Goal: Task Accomplishment & Management: Complete application form

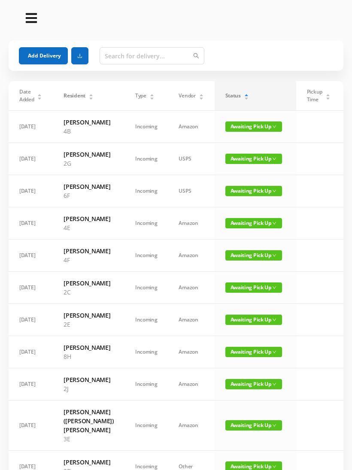
scroll to position [330, 0]
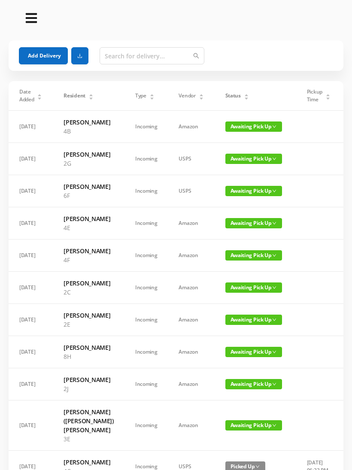
click at [246, 92] on div "Status" at bounding box center [237, 96] width 24 height 8
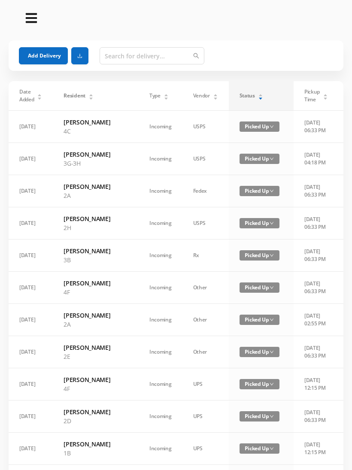
click at [240, 99] on div "Status" at bounding box center [252, 96] width 24 height 8
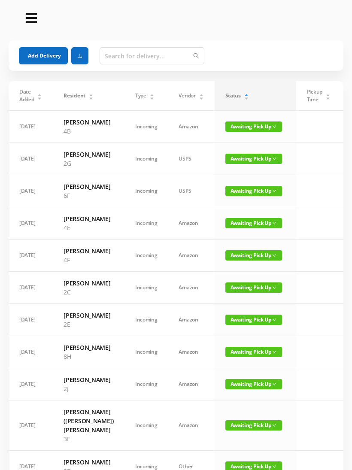
click at [37, 59] on button "Add Delivery" at bounding box center [43, 55] width 49 height 17
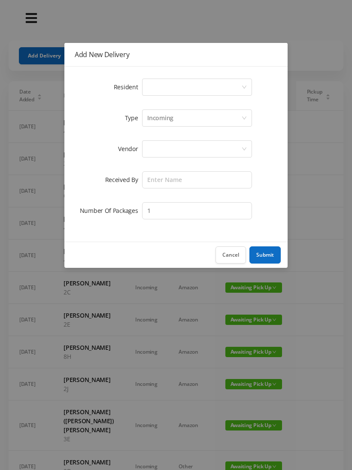
click at [239, 86] on div "Select a person" at bounding box center [194, 87] width 94 height 16
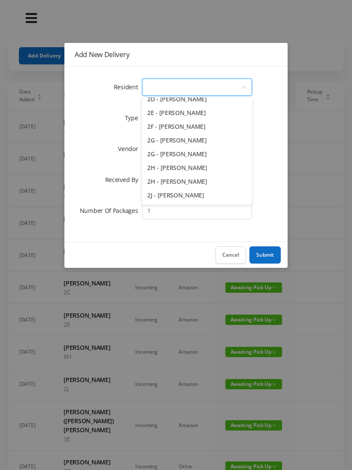
scroll to position [241, 0]
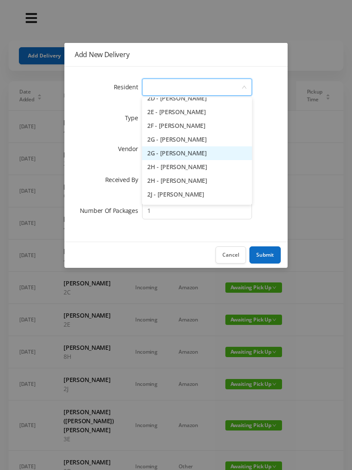
click at [186, 146] on li "2G - [PERSON_NAME]" at bounding box center [197, 153] width 110 height 14
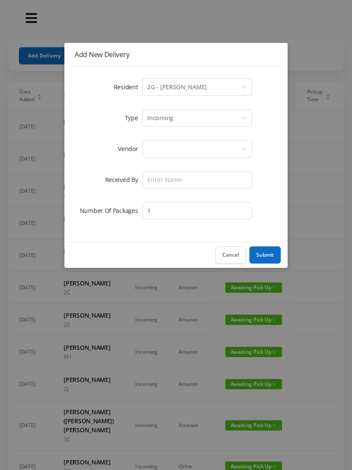
click at [197, 87] on div "2G - [PERSON_NAME]" at bounding box center [177, 87] width 60 height 16
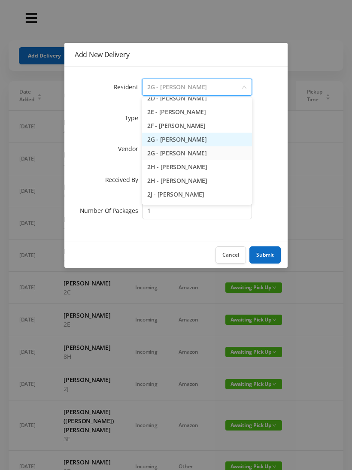
click at [188, 139] on li "2G - [PERSON_NAME]" at bounding box center [197, 140] width 110 height 14
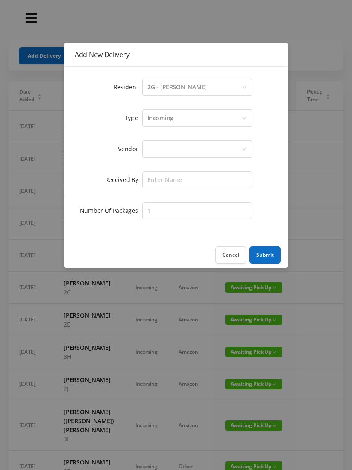
click at [184, 149] on div at bounding box center [194, 149] width 94 height 16
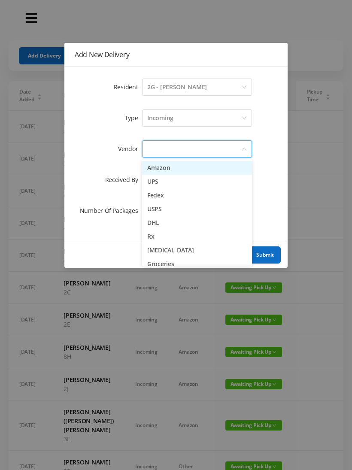
click at [160, 184] on li "UPS" at bounding box center [197, 182] width 110 height 14
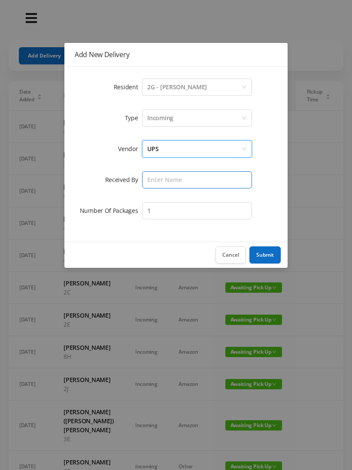
click at [172, 182] on input "text" at bounding box center [197, 179] width 110 height 17
type input "[PERSON_NAME]"
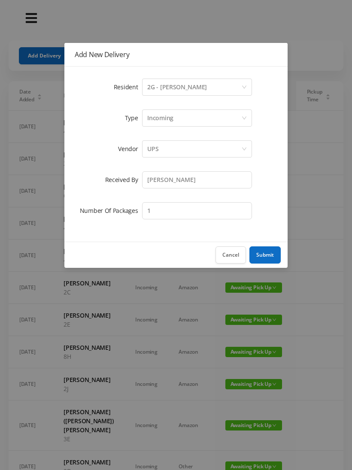
click at [264, 255] on button "Submit" at bounding box center [264, 254] width 31 height 17
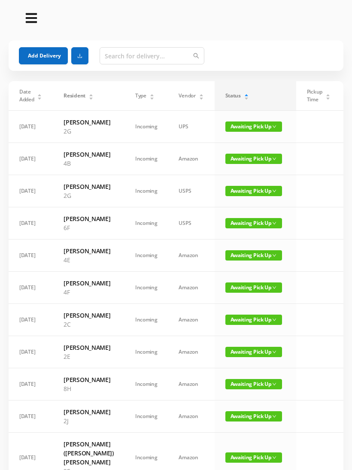
click at [37, 54] on button "Add Delivery" at bounding box center [43, 55] width 49 height 17
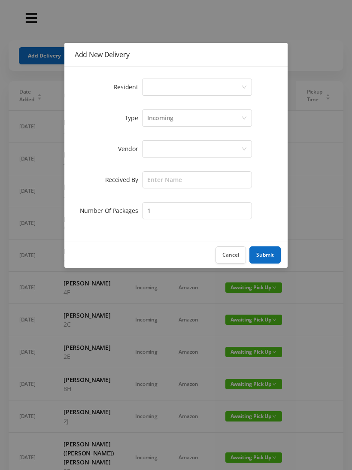
click at [239, 85] on div "Select a person" at bounding box center [194, 87] width 94 height 16
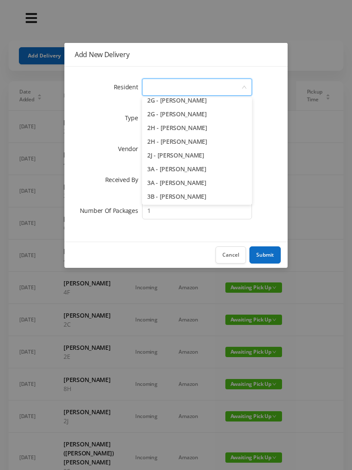
scroll to position [279, 0]
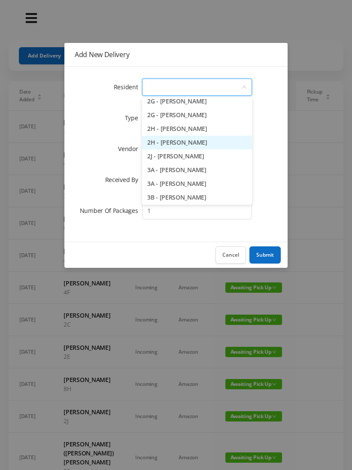
click at [197, 141] on li "2H - [PERSON_NAME]" at bounding box center [197, 143] width 110 height 14
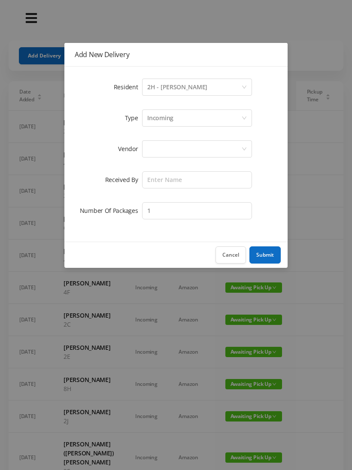
click at [213, 152] on div at bounding box center [194, 149] width 94 height 16
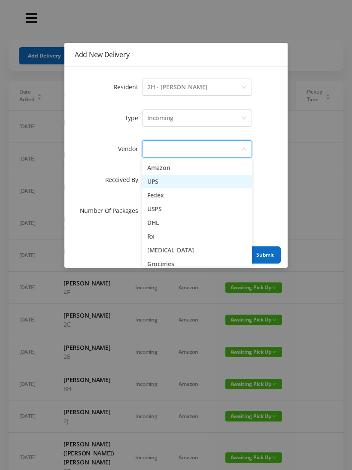
click at [164, 182] on li "UPS" at bounding box center [197, 182] width 110 height 14
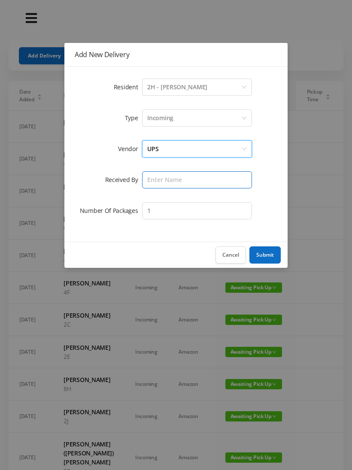
click at [185, 176] on input "text" at bounding box center [197, 179] width 110 height 17
type input "[PERSON_NAME]"
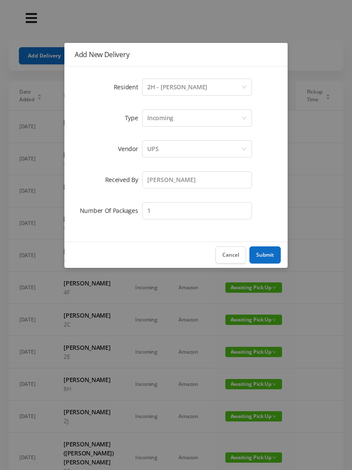
click at [264, 252] on button "Submit" at bounding box center [264, 254] width 31 height 17
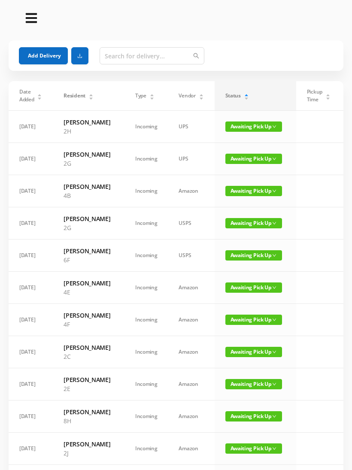
click at [39, 52] on button "Add Delivery" at bounding box center [43, 55] width 49 height 17
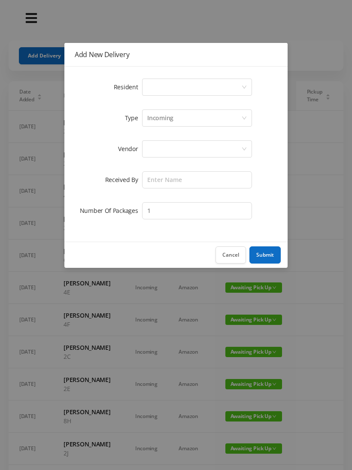
click at [240, 83] on div "Select a person" at bounding box center [194, 87] width 94 height 16
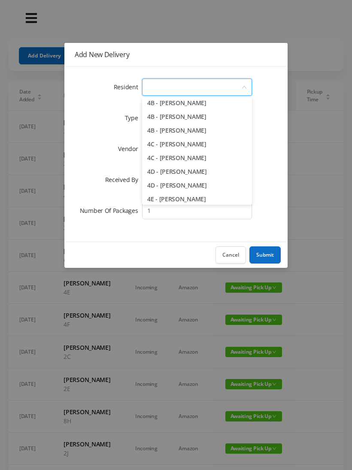
scroll to position [498, 0]
click at [181, 117] on li "4B - [PERSON_NAME]" at bounding box center [197, 116] width 110 height 14
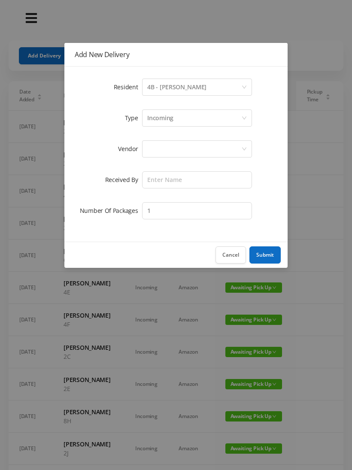
click at [179, 151] on div at bounding box center [194, 149] width 94 height 16
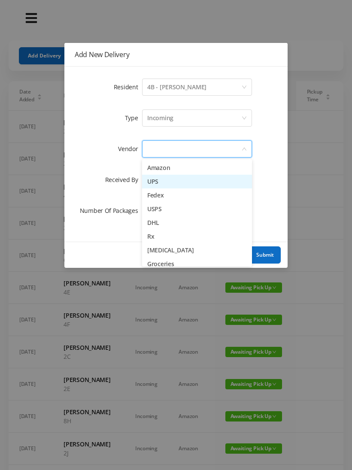
click at [166, 186] on li "UPS" at bounding box center [197, 182] width 110 height 14
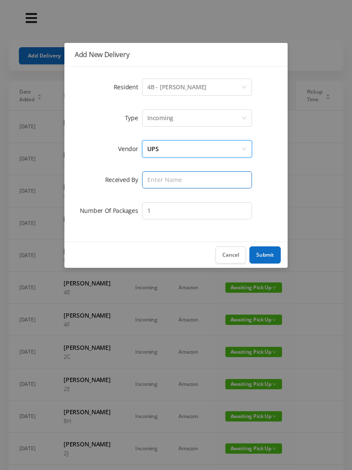
click at [183, 183] on input "text" at bounding box center [197, 179] width 110 height 17
type input "[PERSON_NAME]"
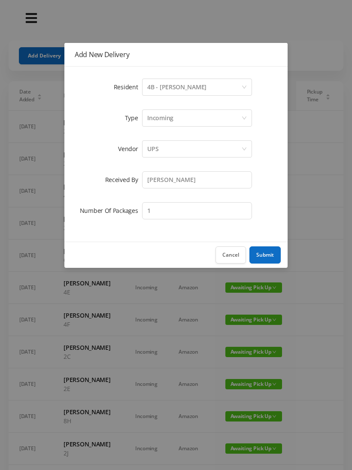
click at [264, 256] on button "Submit" at bounding box center [264, 254] width 31 height 17
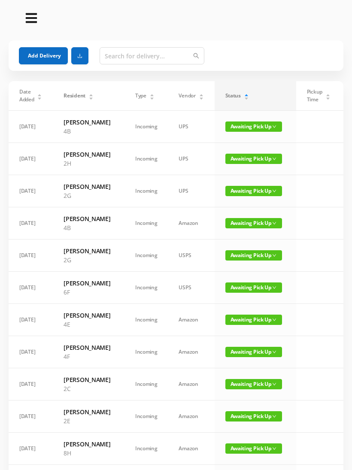
click at [33, 57] on button "Add Delivery" at bounding box center [43, 55] width 49 height 17
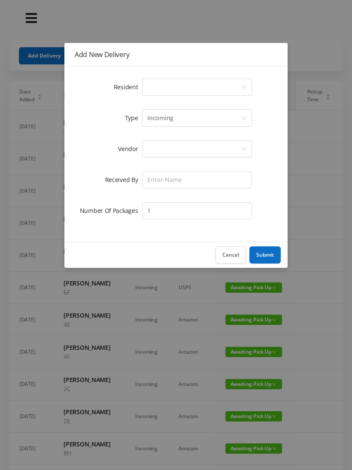
click at [238, 85] on div "Select a person" at bounding box center [194, 87] width 94 height 16
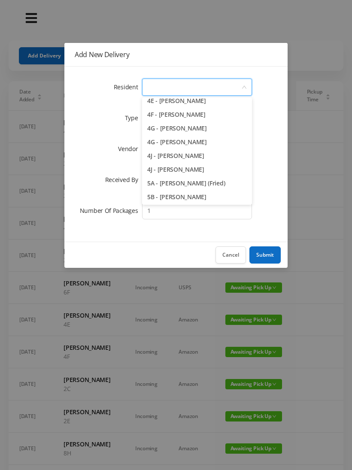
scroll to position [597, 0]
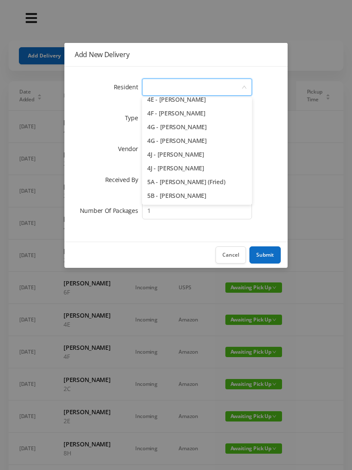
click at [194, 169] on li "4J - [PERSON_NAME]" at bounding box center [197, 168] width 110 height 14
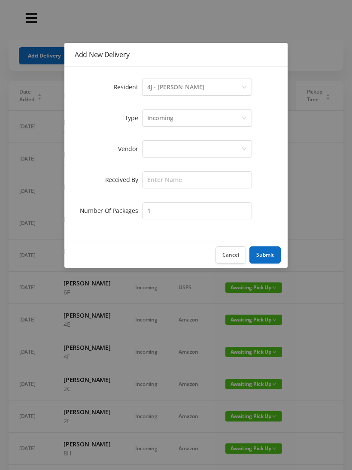
click at [192, 149] on div at bounding box center [194, 149] width 94 height 16
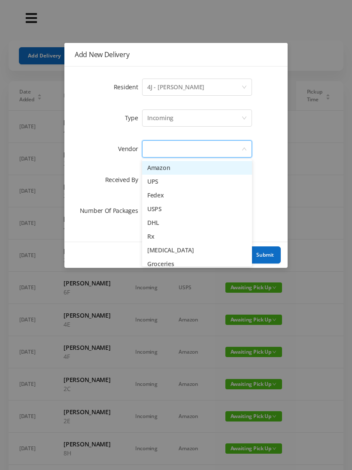
click at [167, 185] on li "UPS" at bounding box center [197, 182] width 110 height 14
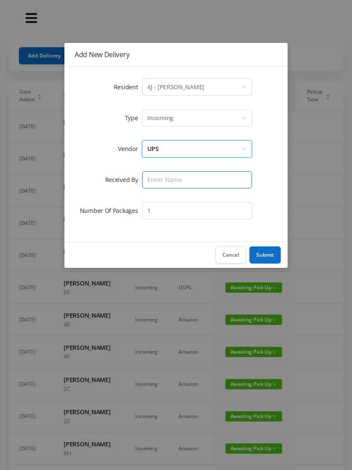
click at [186, 181] on input "text" at bounding box center [197, 179] width 110 height 17
type input "[PERSON_NAME]"
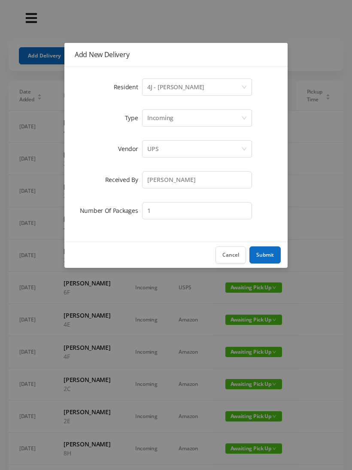
click at [266, 258] on button "Submit" at bounding box center [264, 254] width 31 height 17
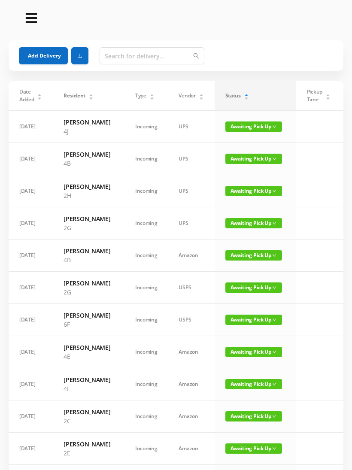
click at [33, 48] on button "Add Delivery" at bounding box center [43, 55] width 49 height 17
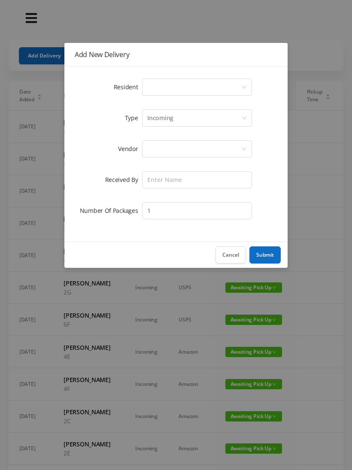
click at [222, 94] on div "Select a person" at bounding box center [194, 87] width 94 height 16
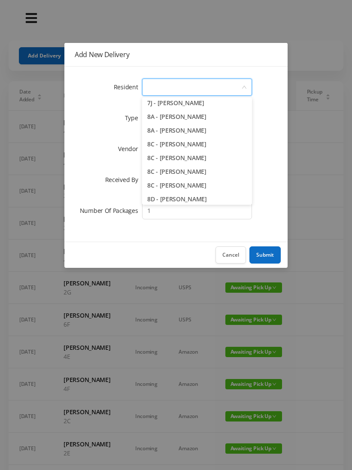
scroll to position [1115, 0]
click at [200, 120] on li "8A - [PERSON_NAME]" at bounding box center [197, 117] width 110 height 14
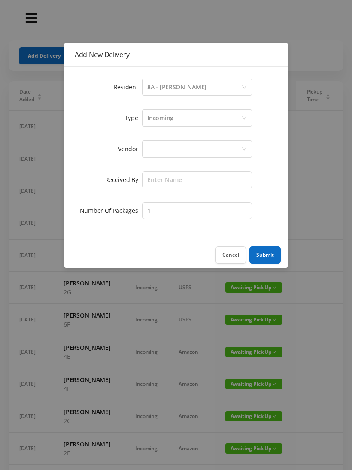
click at [195, 148] on div at bounding box center [194, 149] width 94 height 16
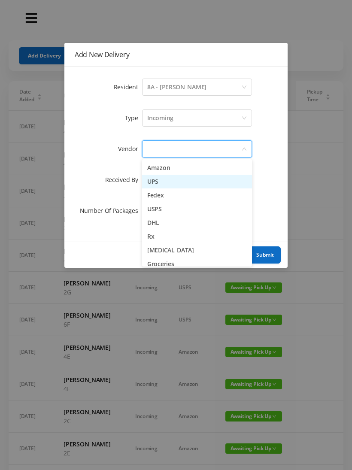
click at [166, 182] on li "UPS" at bounding box center [197, 182] width 110 height 14
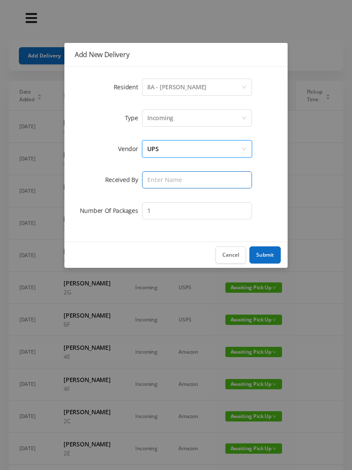
click at [185, 179] on input "text" at bounding box center [197, 179] width 110 height 17
type input "[PERSON_NAME]"
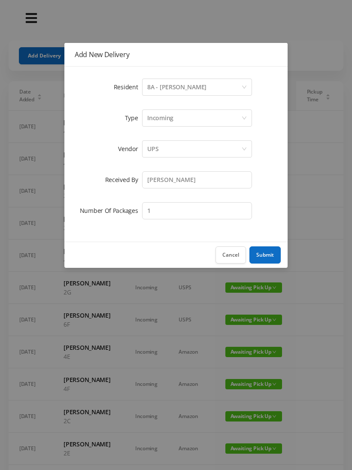
click at [265, 247] on button "Submit" at bounding box center [264, 254] width 31 height 17
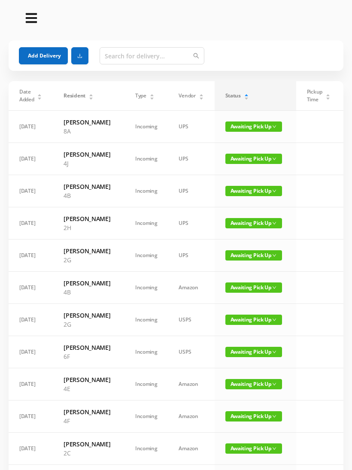
click at [40, 62] on button "Add Delivery" at bounding box center [43, 55] width 49 height 17
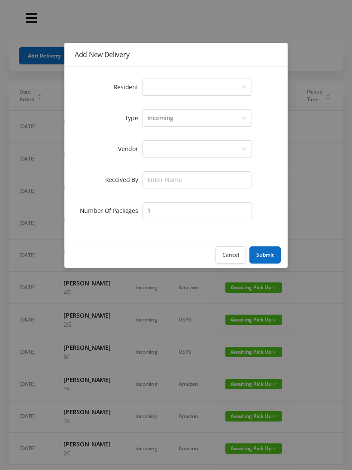
click at [235, 83] on div "Select a person" at bounding box center [194, 87] width 94 height 16
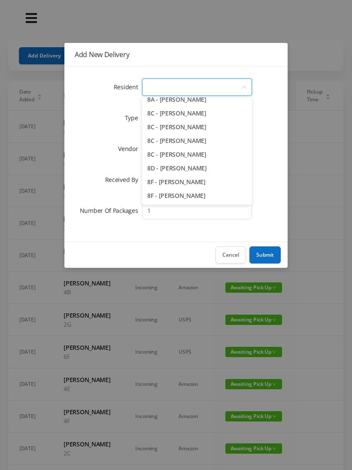
scroll to position [1137, 0]
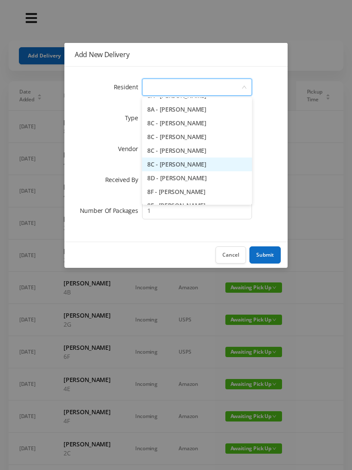
click at [206, 166] on li "8C - [PERSON_NAME]" at bounding box center [197, 165] width 110 height 14
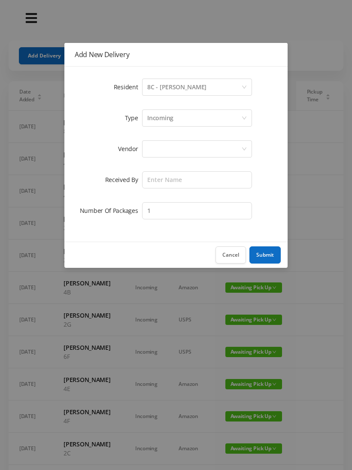
click at [208, 147] on div at bounding box center [194, 149] width 94 height 16
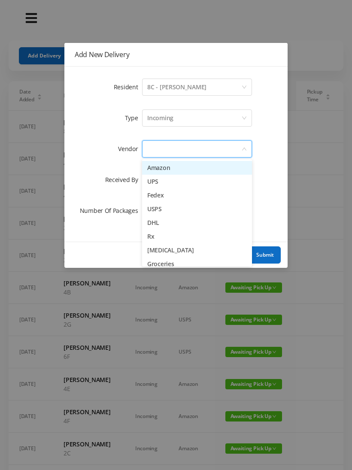
click at [163, 188] on li "UPS" at bounding box center [197, 182] width 110 height 14
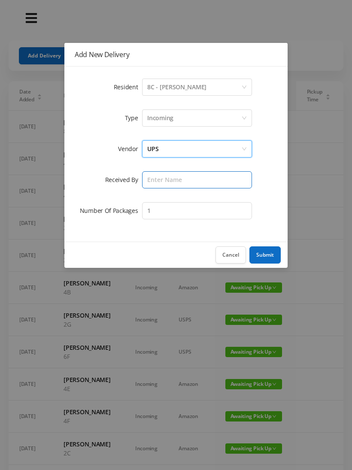
click at [194, 182] on input "text" at bounding box center [197, 179] width 110 height 17
type input "[PERSON_NAME]"
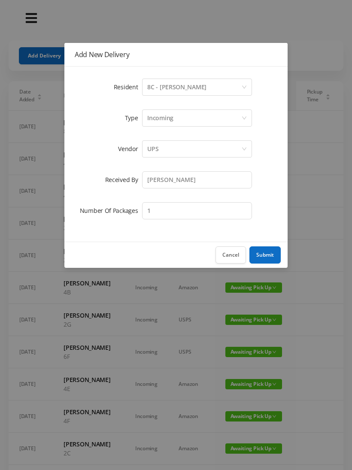
click at [269, 254] on button "Submit" at bounding box center [264, 254] width 31 height 17
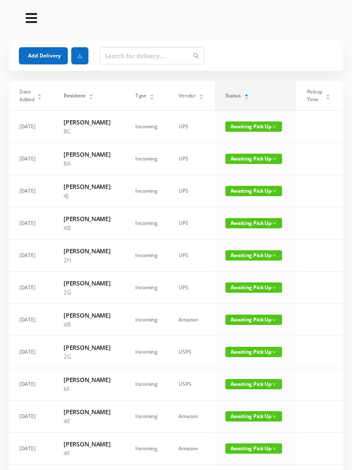
click at [35, 56] on button "Add Delivery" at bounding box center [43, 55] width 49 height 17
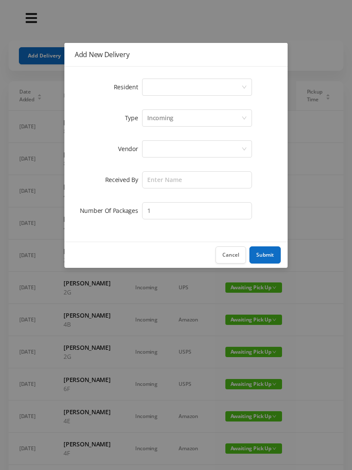
click at [229, 84] on div "Select a person" at bounding box center [194, 87] width 94 height 16
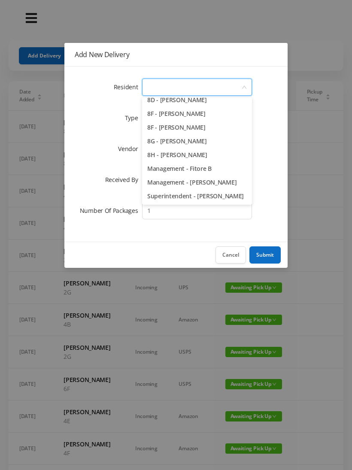
scroll to position [1215, 0]
click at [194, 157] on li "8H - [PERSON_NAME]" at bounding box center [197, 155] width 110 height 14
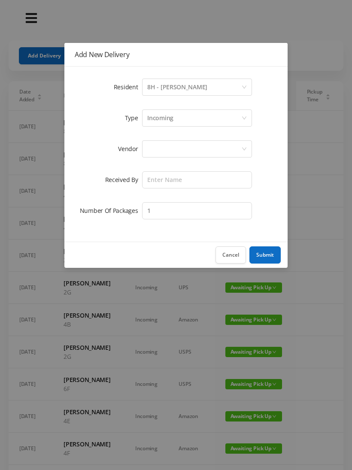
click at [206, 149] on div at bounding box center [194, 149] width 94 height 16
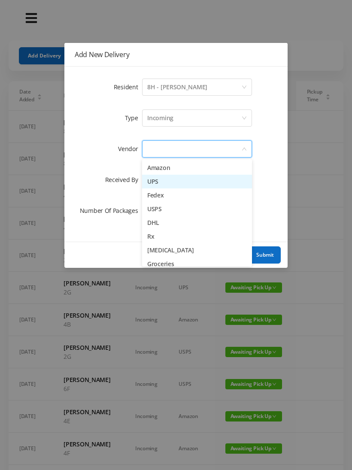
click at [170, 184] on li "UPS" at bounding box center [197, 182] width 110 height 14
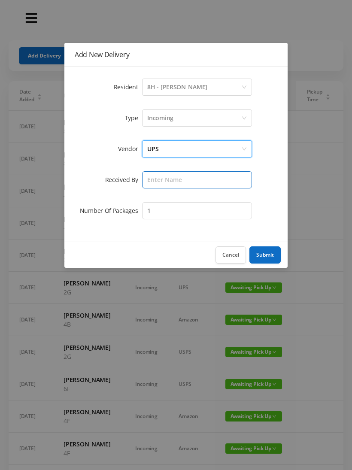
click at [193, 182] on input "text" at bounding box center [197, 179] width 110 height 17
type input "[PERSON_NAME]"
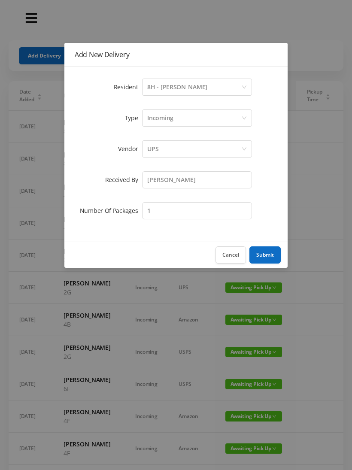
click at [261, 256] on button "Submit" at bounding box center [264, 254] width 31 height 17
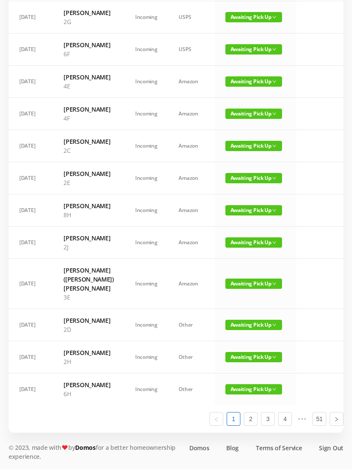
scroll to position [486, 0]
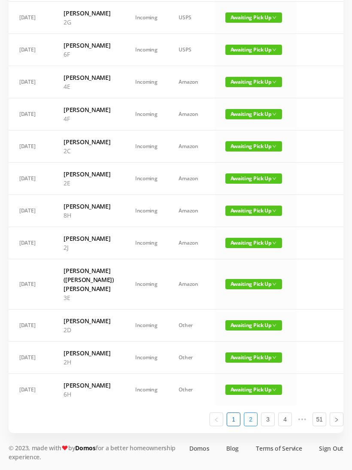
click at [252, 426] on link "2" at bounding box center [250, 419] width 13 height 13
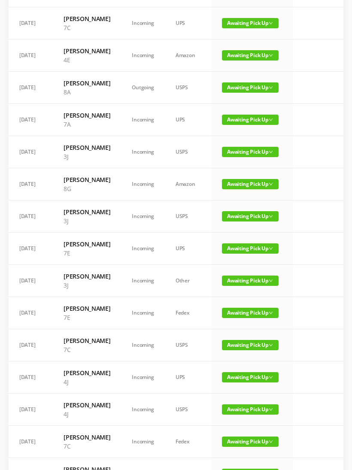
scroll to position [233, 0]
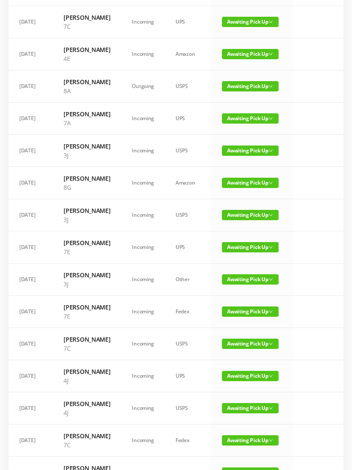
click at [251, 188] on span "Awaiting Pick Up" at bounding box center [250, 183] width 57 height 10
click at [242, 256] on link "Picked Up" at bounding box center [245, 259] width 56 height 14
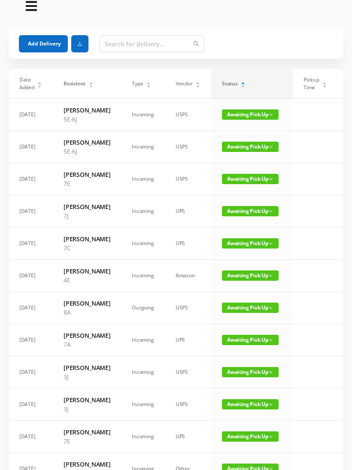
scroll to position [0, 0]
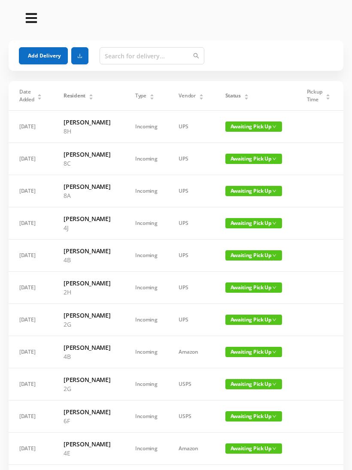
click at [42, 56] on button "Add Delivery" at bounding box center [43, 55] width 49 height 17
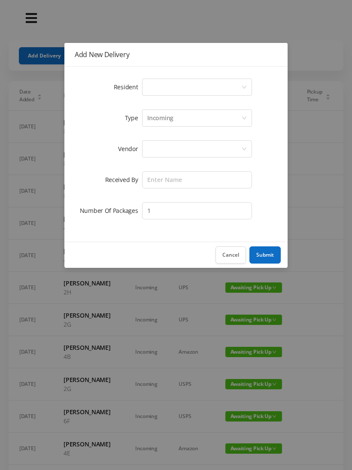
click at [230, 253] on button "Cancel" at bounding box center [230, 254] width 30 height 17
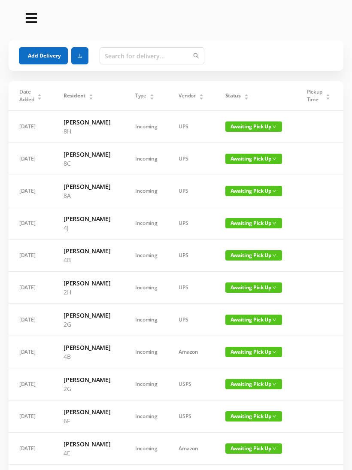
click at [39, 50] on button "Add Delivery" at bounding box center [43, 55] width 49 height 17
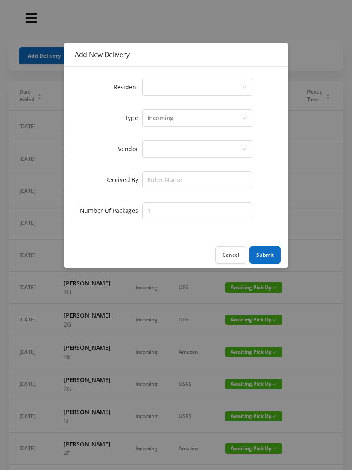
click at [237, 82] on div "Select a person" at bounding box center [194, 87] width 94 height 16
click at [233, 254] on button "Cancel" at bounding box center [230, 254] width 30 height 17
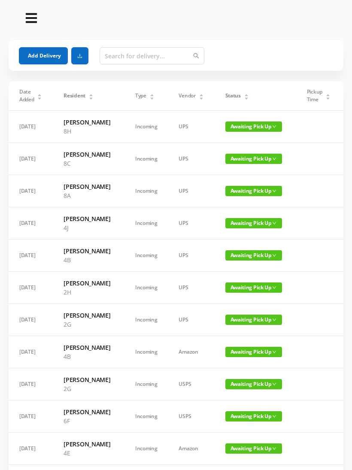
click at [43, 53] on button "Add Delivery" at bounding box center [43, 55] width 49 height 17
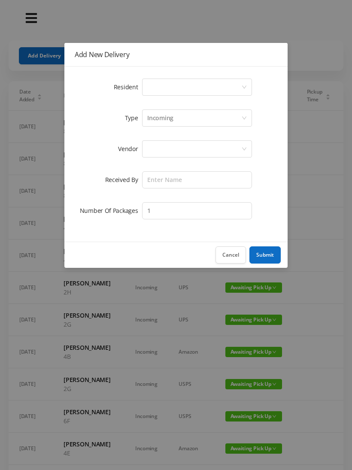
click at [231, 90] on div "Select a person" at bounding box center [194, 87] width 94 height 16
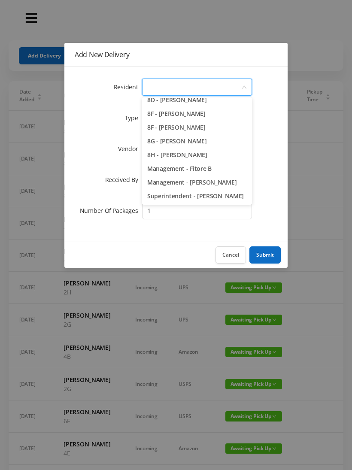
scroll to position [1215, 0]
click at [190, 156] on li "8H - [PERSON_NAME]" at bounding box center [197, 155] width 110 height 14
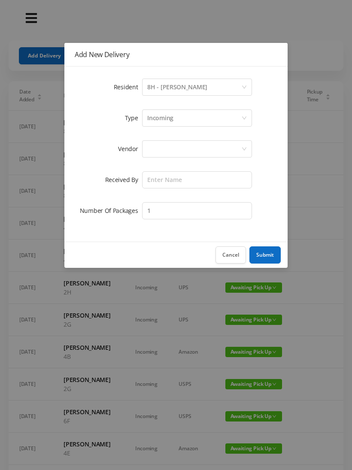
click at [195, 149] on div at bounding box center [194, 149] width 94 height 16
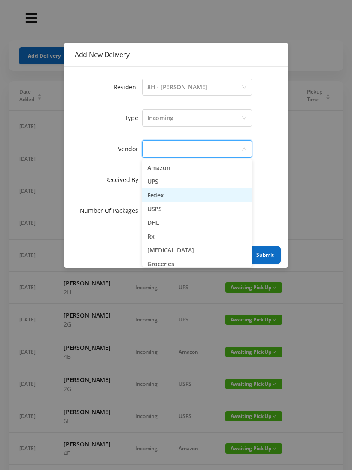
click at [160, 196] on li "Fedex" at bounding box center [197, 195] width 110 height 14
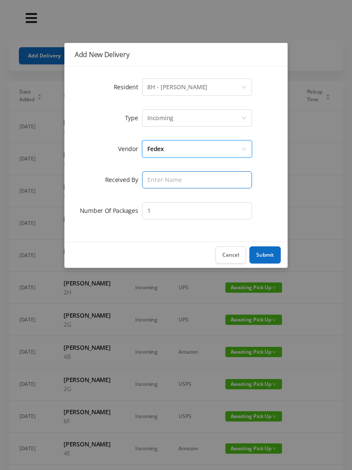
click at [182, 184] on input "text" at bounding box center [197, 179] width 110 height 17
type input "V"
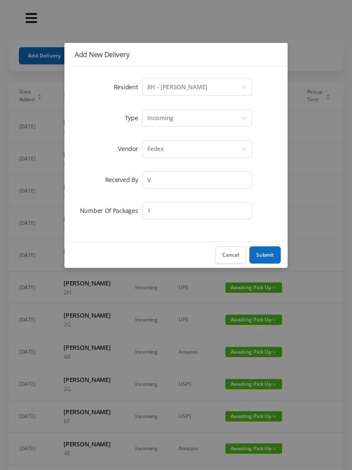
click at [267, 253] on button "Submit" at bounding box center [264, 254] width 31 height 17
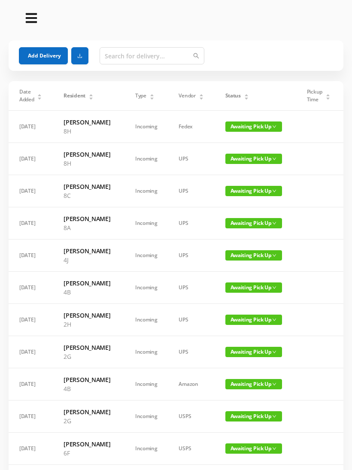
click at [45, 60] on button "Add Delivery" at bounding box center [43, 55] width 49 height 17
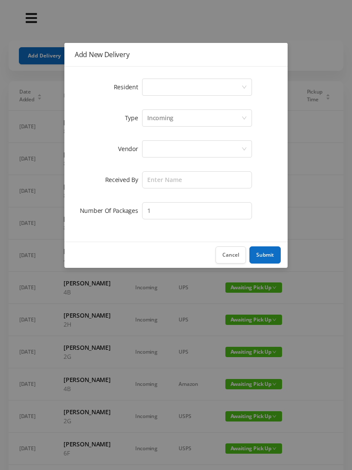
click at [239, 88] on div "Select a person" at bounding box center [194, 87] width 94 height 16
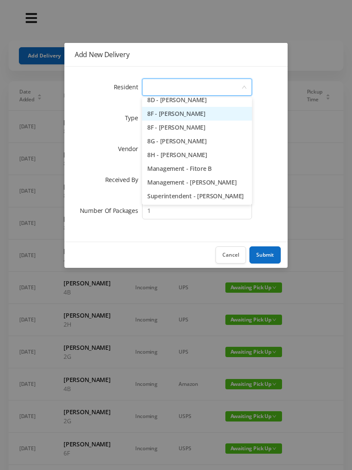
click at [190, 118] on li "8F - [PERSON_NAME]" at bounding box center [197, 114] width 110 height 14
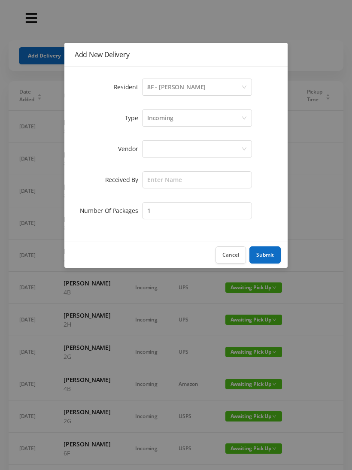
click at [193, 148] on div at bounding box center [194, 149] width 94 height 16
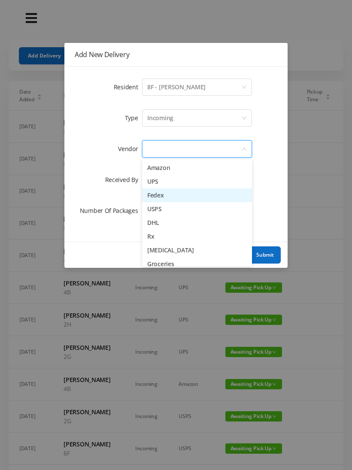
click at [168, 200] on li "Fedex" at bounding box center [197, 195] width 110 height 14
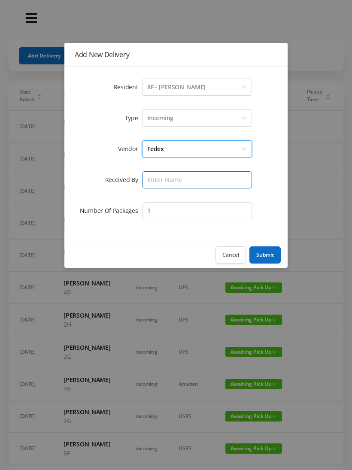
click at [192, 178] on input "text" at bounding box center [197, 179] width 110 height 17
type input "[PERSON_NAME]"
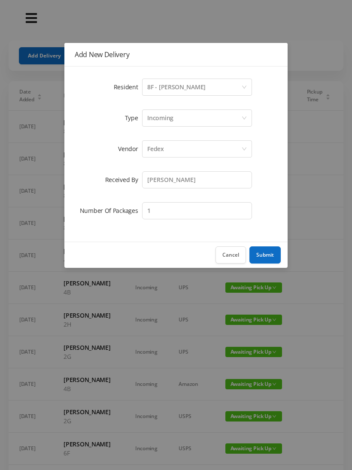
click at [259, 253] on button "Submit" at bounding box center [264, 254] width 31 height 17
